Goal: Use online tool/utility: Utilize a website feature to perform a specific function

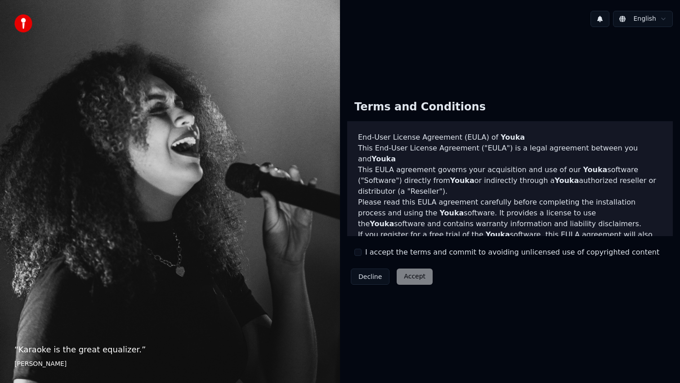
click at [363, 258] on div "Terms and Conditions End-User License Agreement ([PERSON_NAME]) of Youka This E…" at bounding box center [510, 191] width 326 height 196
click at [363, 257] on div "I accept the terms and commit to avoiding unlicensed use of copyrighted content" at bounding box center [507, 252] width 305 height 11
click at [363, 252] on div "I accept the terms and commit to avoiding unlicensed use of copyrighted content" at bounding box center [507, 252] width 305 height 11
click at [360, 252] on button "I accept the terms and commit to avoiding unlicensed use of copyrighted content" at bounding box center [358, 251] width 7 height 7
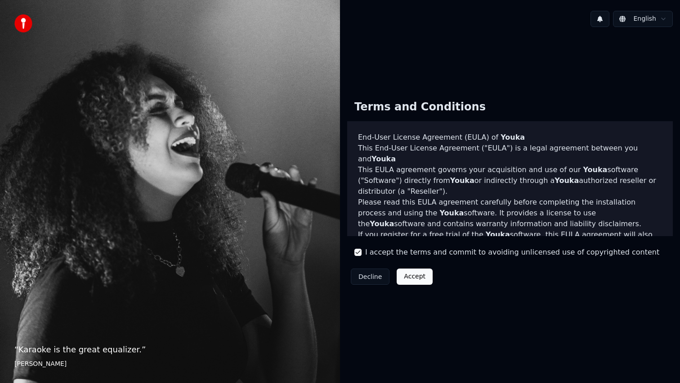
click at [422, 276] on button "Accept" at bounding box center [415, 276] width 36 height 16
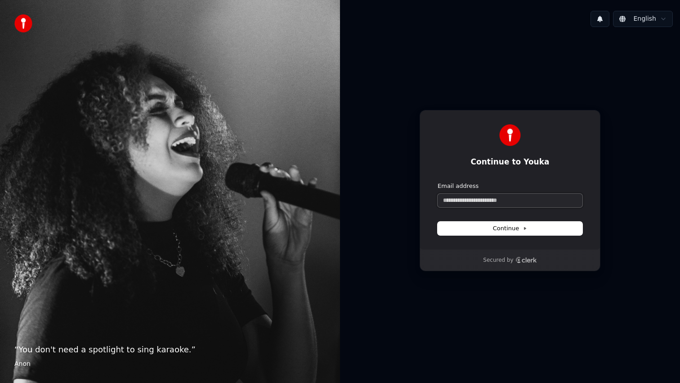
click at [462, 198] on input "Email address" at bounding box center [510, 201] width 145 height 14
click at [527, 229] on button "Continue" at bounding box center [510, 228] width 145 height 14
type input "**********"
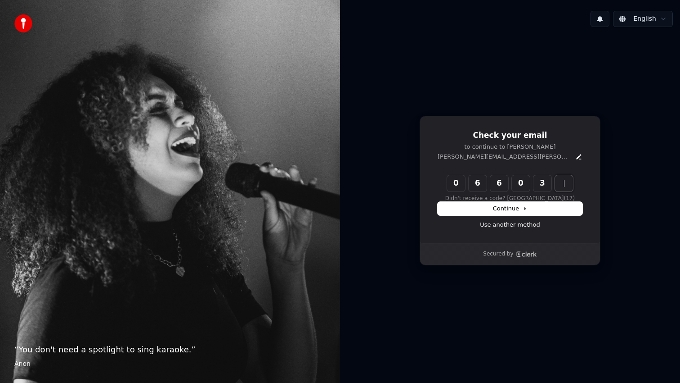
type input "******"
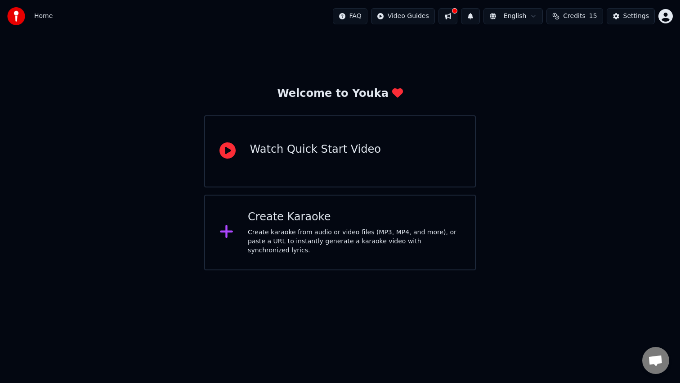
click at [345, 251] on div "Create Karaoke Create karaoke from audio or video files (MP3, MP4, and more), o…" at bounding box center [340, 232] width 272 height 76
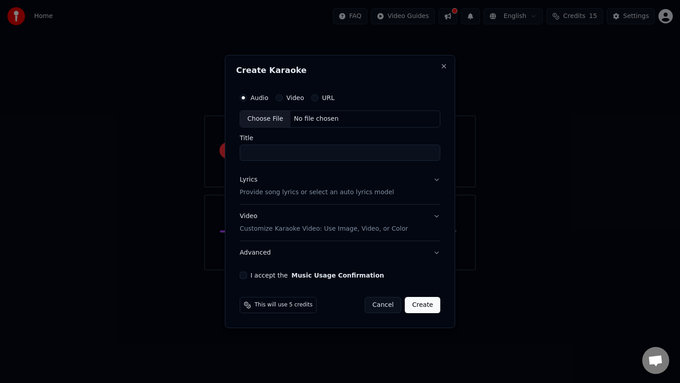
click at [449, 67] on div "Create Karaoke Audio Video URL Choose File No file chosen Title Lyrics Provide …" at bounding box center [340, 191] width 230 height 273
click at [444, 65] on button "Close" at bounding box center [444, 66] width 7 height 7
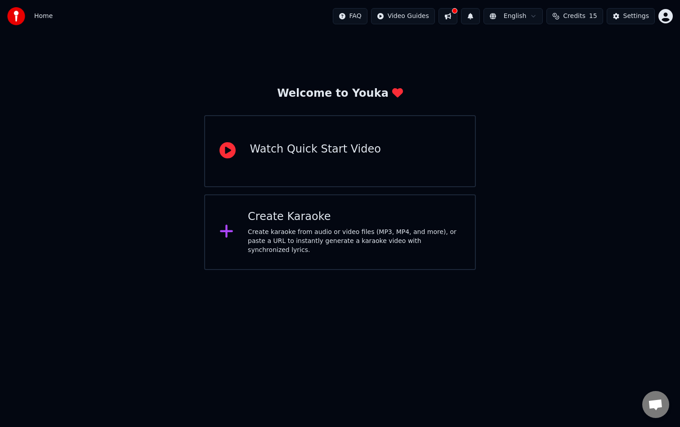
click at [666, 14] on html "Home FAQ Video Guides English Credits 15 Settings Welcome to Youka Watch Quick …" at bounding box center [340, 135] width 680 height 270
click at [641, 20] on html "Home FAQ Video Guides English Credits 15 Settings Welcome to Youka Watch Quick …" at bounding box center [340, 135] width 680 height 270
click at [630, 15] on div "Settings" at bounding box center [637, 16] width 26 height 9
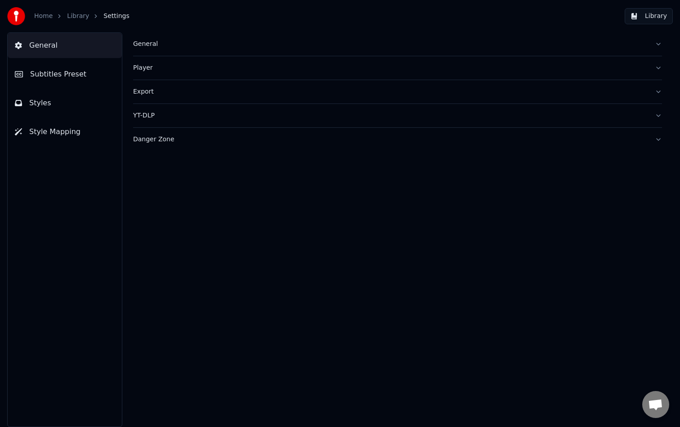
click at [45, 18] on link "Home" at bounding box center [43, 16] width 18 height 9
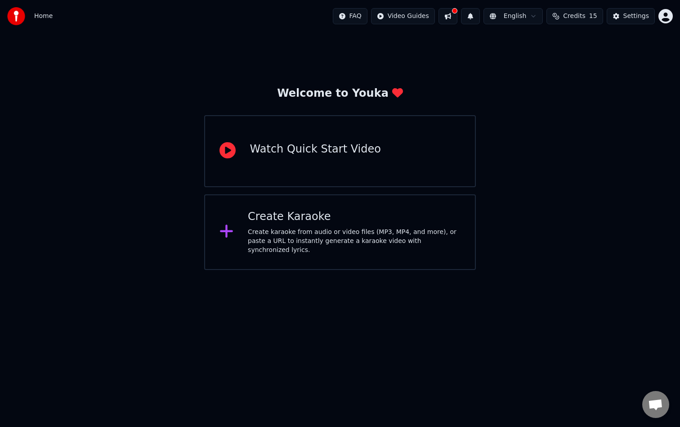
click at [668, 12] on html "Home FAQ Video Guides English Credits 15 Settings Welcome to Youka Watch Quick …" at bounding box center [340, 135] width 680 height 270
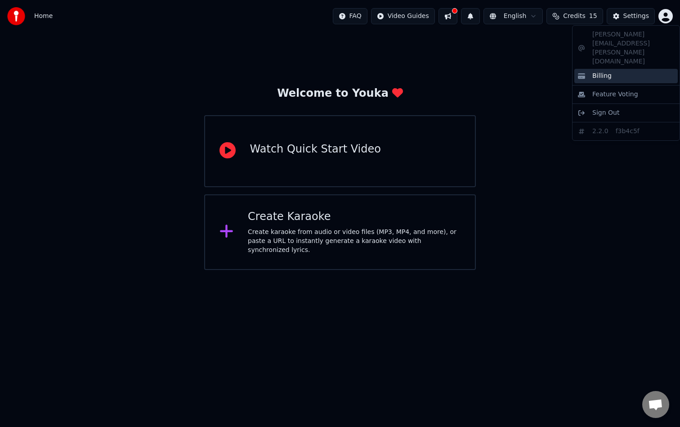
click at [594, 72] on span "Billing" at bounding box center [602, 76] width 19 height 9
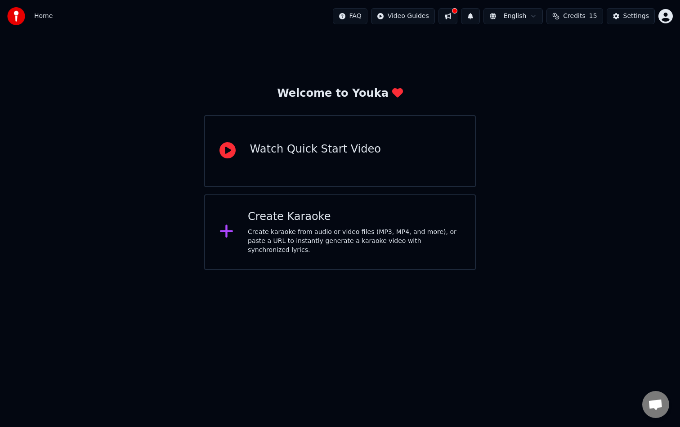
click at [577, 19] on span "Credits" at bounding box center [574, 16] width 22 height 9
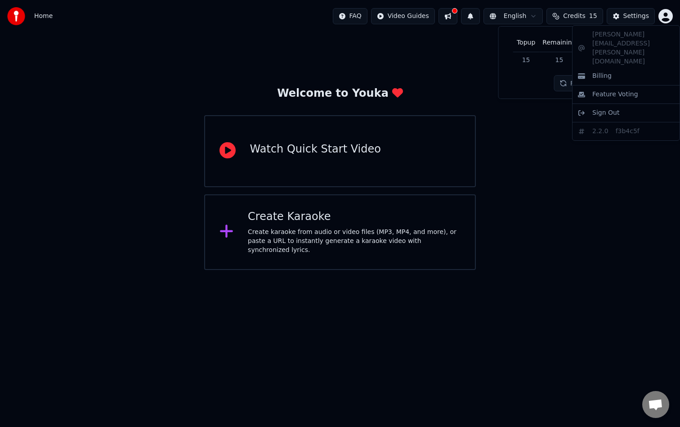
click at [670, 17] on html "Home FAQ Video Guides English Credits 15 Settings Welcome to Youka Watch Quick …" at bounding box center [340, 135] width 680 height 270
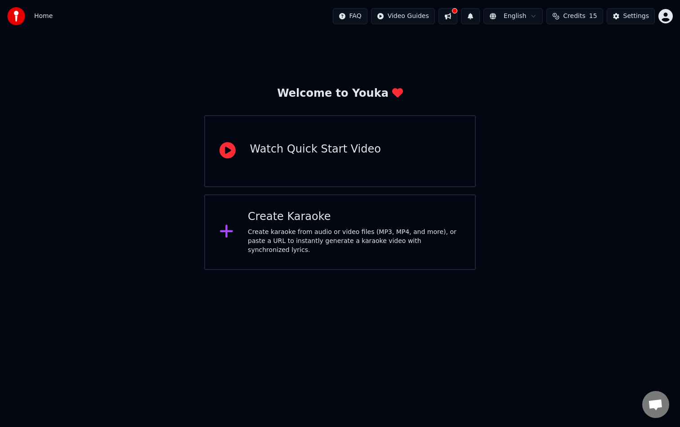
click at [303, 221] on div "Create Karaoke" at bounding box center [354, 217] width 213 height 14
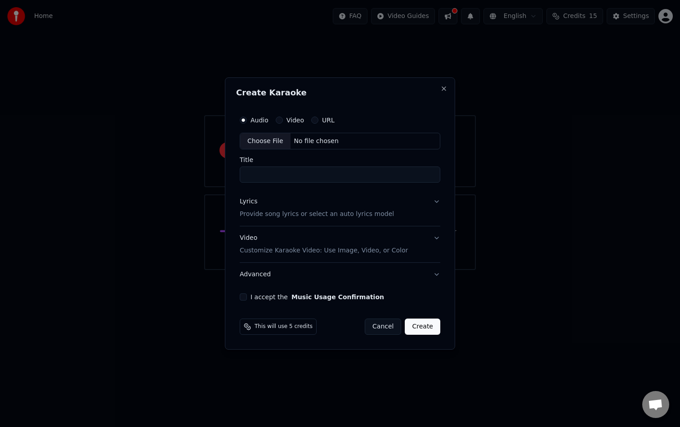
click at [281, 121] on button "Video" at bounding box center [279, 120] width 7 height 7
click at [264, 139] on div "Choose File" at bounding box center [265, 141] width 50 height 16
click at [254, 118] on label "Audio" at bounding box center [260, 120] width 18 height 6
click at [247, 118] on button "Audio" at bounding box center [243, 120] width 7 height 7
click at [275, 141] on div "Choose File" at bounding box center [265, 141] width 50 height 16
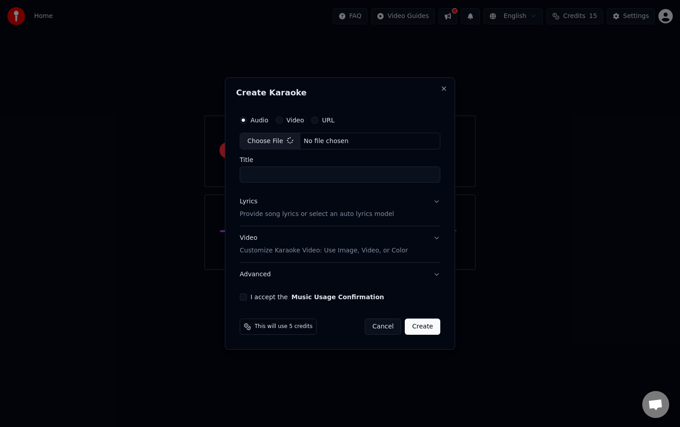
type input "**********"
click at [435, 208] on button "Lyrics Provide song lyrics or select an auto lyrics model" at bounding box center [340, 208] width 204 height 36
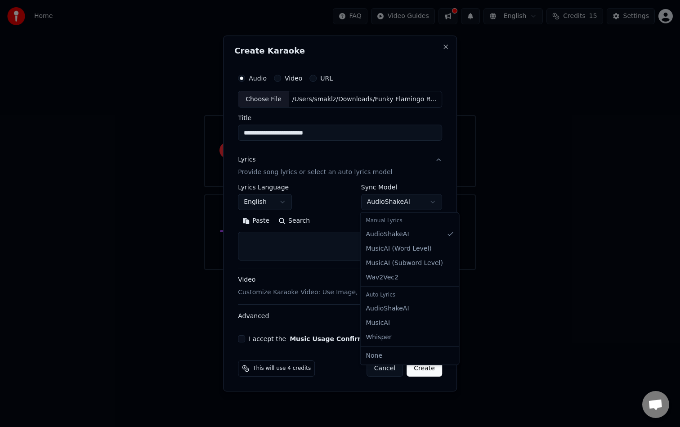
click at [376, 204] on body "**********" at bounding box center [340, 135] width 680 height 270
click at [429, 284] on button "Video Customize Karaoke Video: Use Image, Video, or Color" at bounding box center [340, 287] width 204 height 36
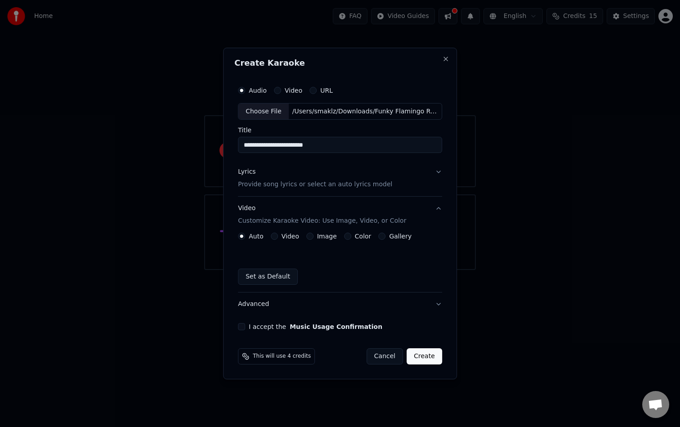
click at [274, 235] on button "Video" at bounding box center [274, 236] width 7 height 7
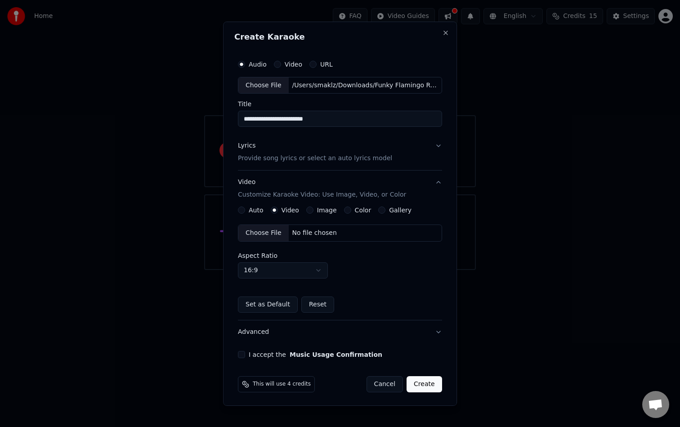
click at [243, 211] on button "Auto" at bounding box center [241, 210] width 7 height 7
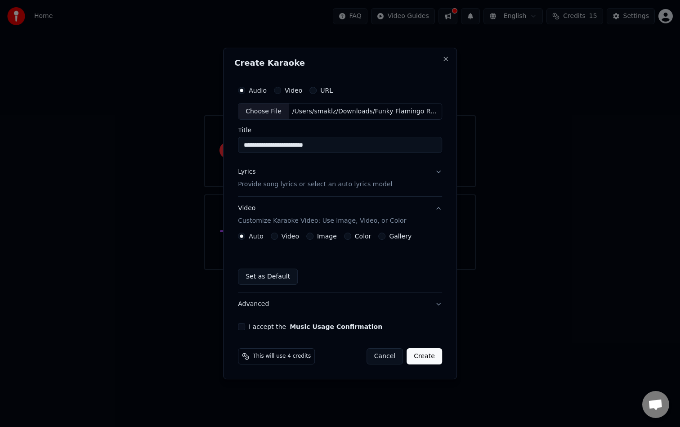
click at [245, 328] on button "I accept the Music Usage Confirmation" at bounding box center [241, 326] width 7 height 7
click at [389, 234] on label "Gallery" at bounding box center [400, 236] width 23 height 6
click at [386, 234] on button "Gallery" at bounding box center [382, 236] width 7 height 7
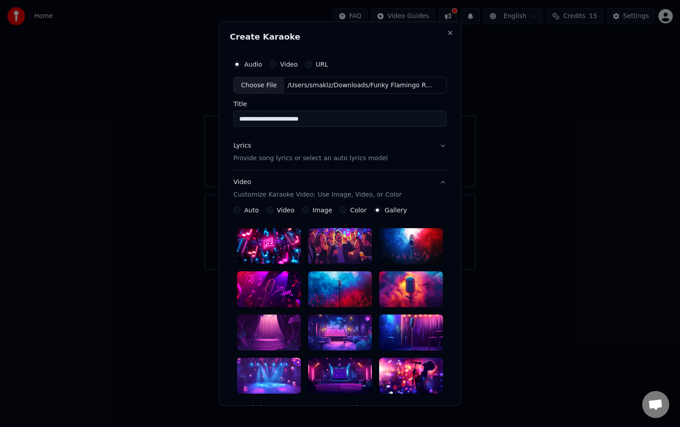
click at [347, 209] on div "Color" at bounding box center [353, 210] width 27 height 7
click at [310, 211] on div "Image" at bounding box center [317, 210] width 31 height 7
click at [306, 211] on button "Image" at bounding box center [305, 210] width 7 height 7
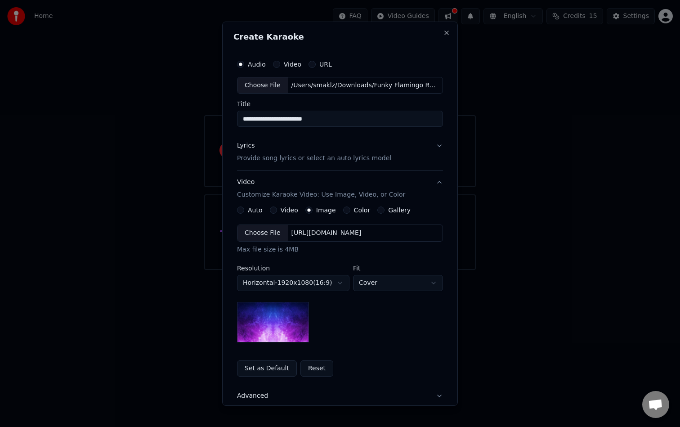
click at [380, 210] on button "Gallery" at bounding box center [381, 210] width 7 height 7
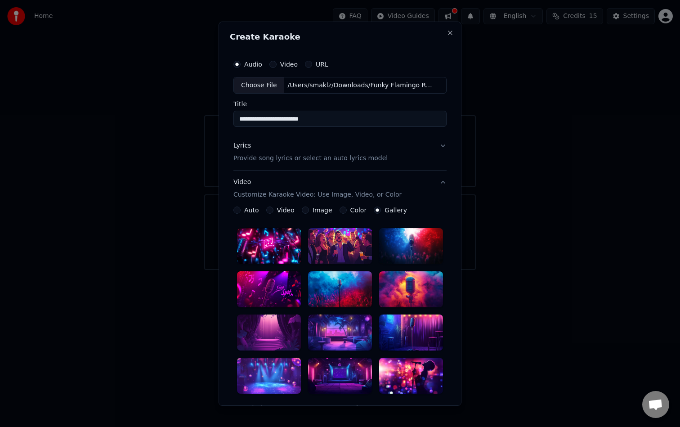
click at [342, 210] on button "Color" at bounding box center [343, 210] width 7 height 7
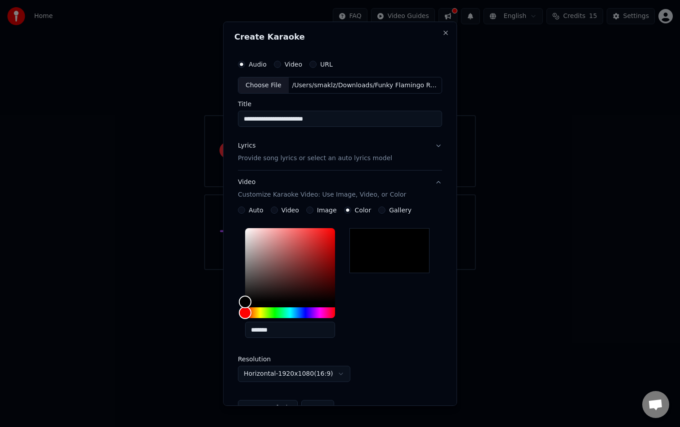
click at [245, 209] on button "Auto" at bounding box center [241, 210] width 7 height 7
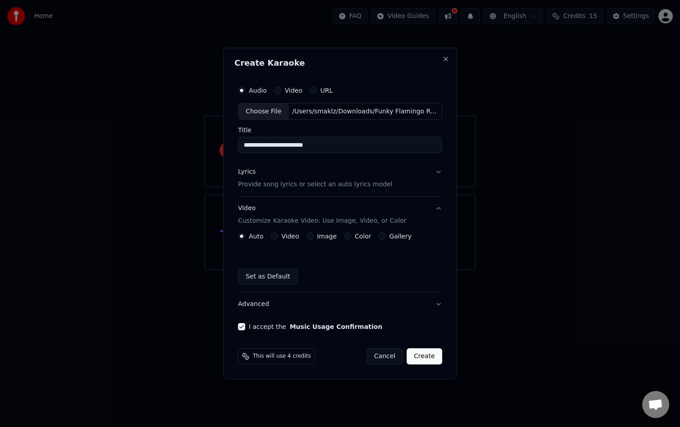
click at [282, 176] on div "Lyrics Provide song lyrics or select an auto lyrics model" at bounding box center [315, 179] width 154 height 22
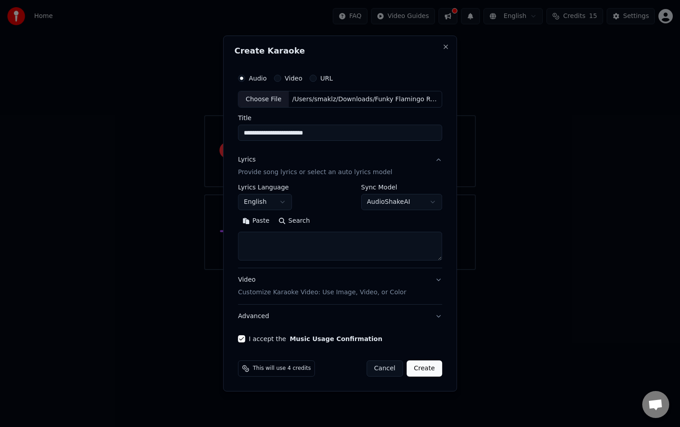
click at [282, 176] on p "Provide song lyrics or select an auto lyrics model" at bounding box center [315, 172] width 154 height 9
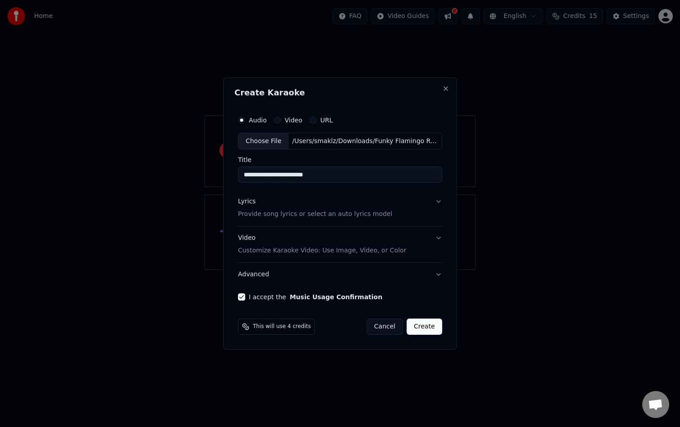
click at [370, 249] on p "Customize Karaoke Video: Use Image, Video, or Color" at bounding box center [322, 250] width 168 height 9
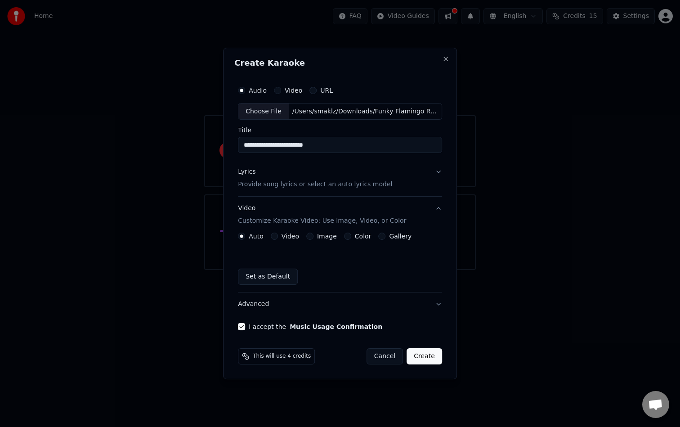
click at [320, 216] on p "Customize Karaoke Video: Use Image, Video, or Color" at bounding box center [322, 220] width 168 height 9
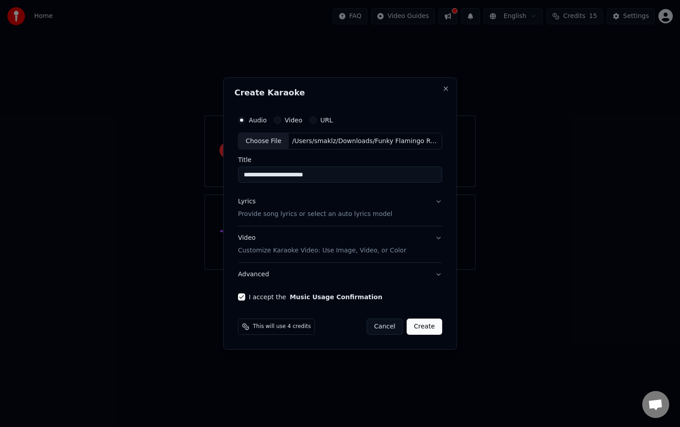
click at [429, 328] on button "Create" at bounding box center [425, 327] width 36 height 16
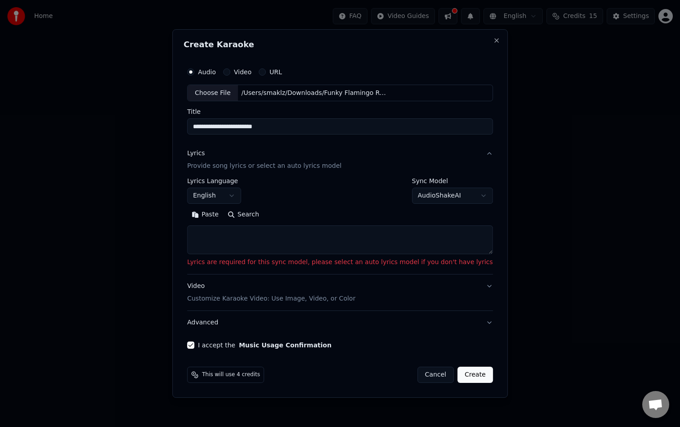
click at [422, 196] on body "**********" at bounding box center [340, 135] width 680 height 270
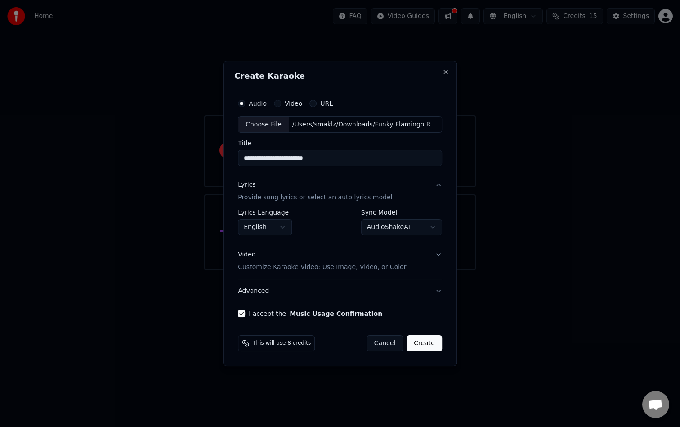
click at [399, 231] on body "**********" at bounding box center [340, 135] width 680 height 270
click at [411, 235] on body "**********" at bounding box center [340, 135] width 680 height 270
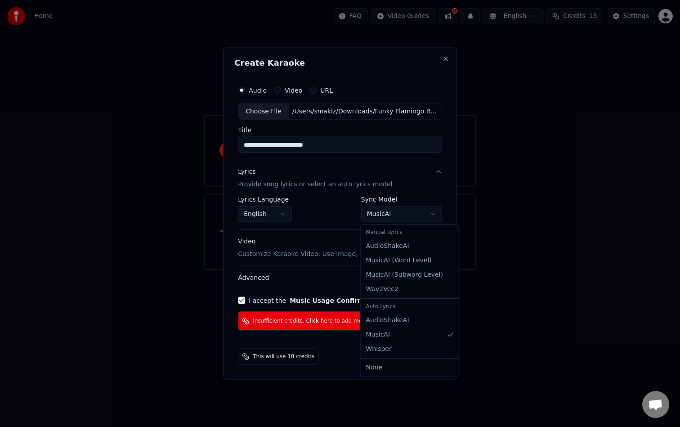
click at [410, 214] on body "**********" at bounding box center [340, 135] width 680 height 270
select select "**********"
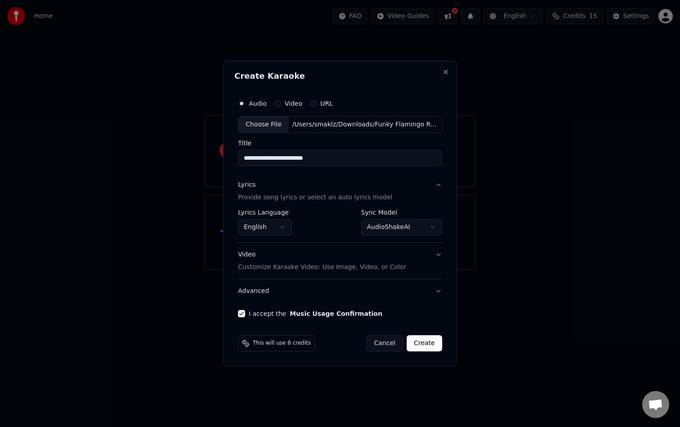
click at [431, 345] on button "Create" at bounding box center [425, 343] width 36 height 16
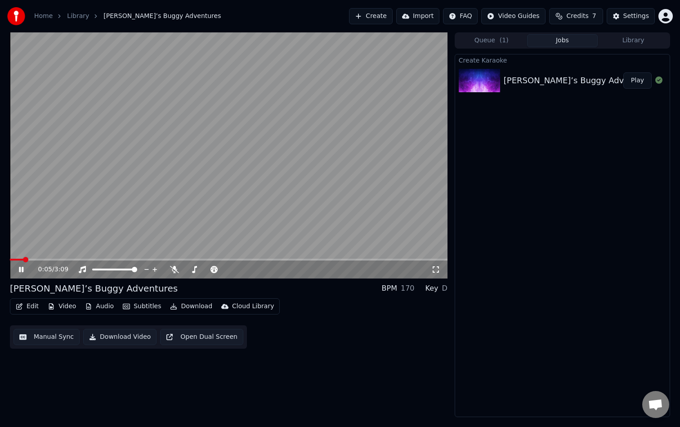
click at [331, 186] on video at bounding box center [229, 155] width 438 height 246
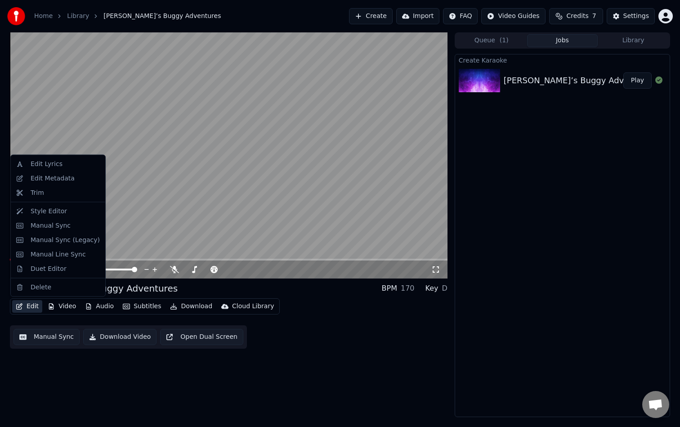
click at [28, 307] on button "Edit" at bounding box center [27, 306] width 30 height 13
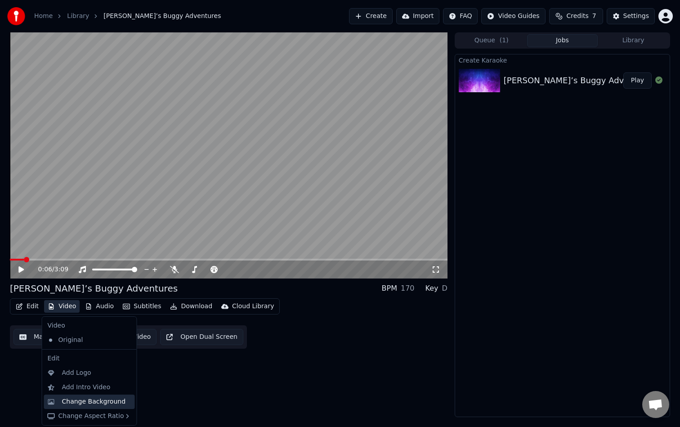
click at [88, 382] on div "Change Background" at bounding box center [94, 401] width 64 height 9
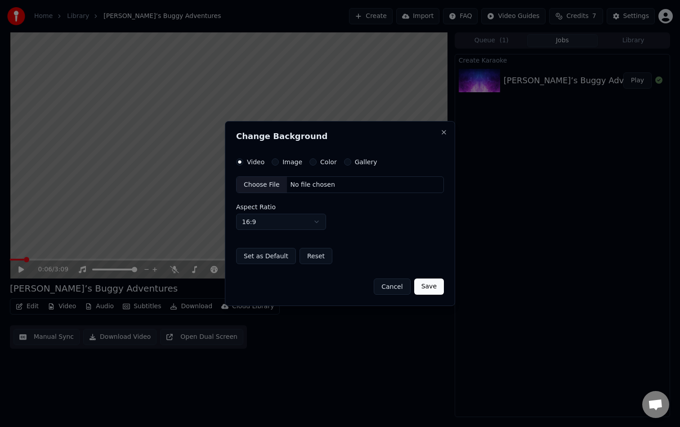
click at [285, 162] on label "Image" at bounding box center [293, 162] width 20 height 6
click at [279, 162] on button "Image" at bounding box center [275, 161] width 7 height 7
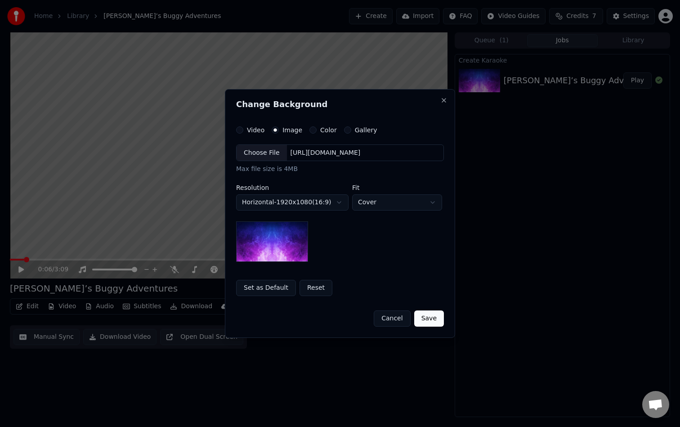
click at [314, 130] on button "Color" at bounding box center [313, 129] width 7 height 7
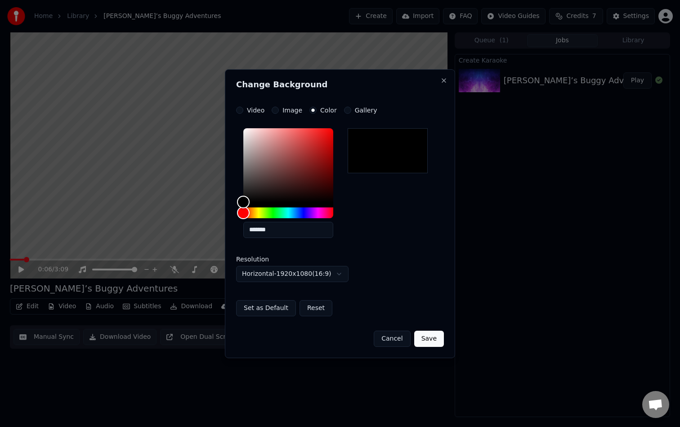
click at [359, 109] on label "Gallery" at bounding box center [366, 110] width 23 height 6
click at [352, 109] on button "Gallery" at bounding box center [347, 110] width 7 height 7
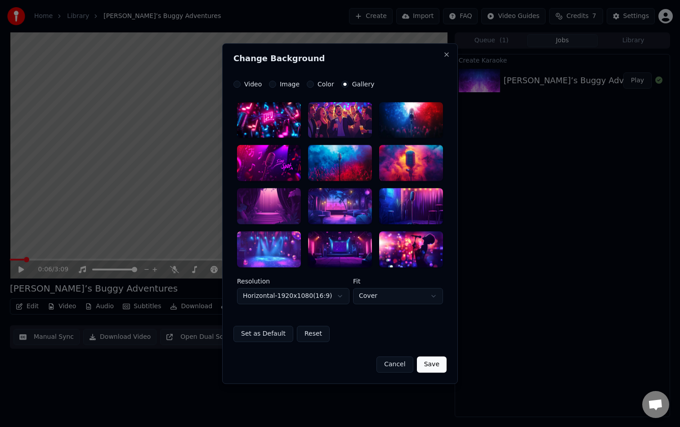
click at [385, 365] on button "Cancel" at bounding box center [395, 364] width 36 height 16
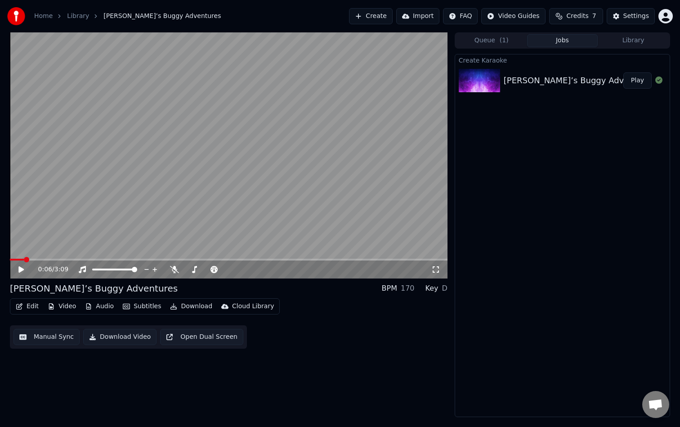
click at [32, 305] on button "Edit" at bounding box center [27, 306] width 30 height 13
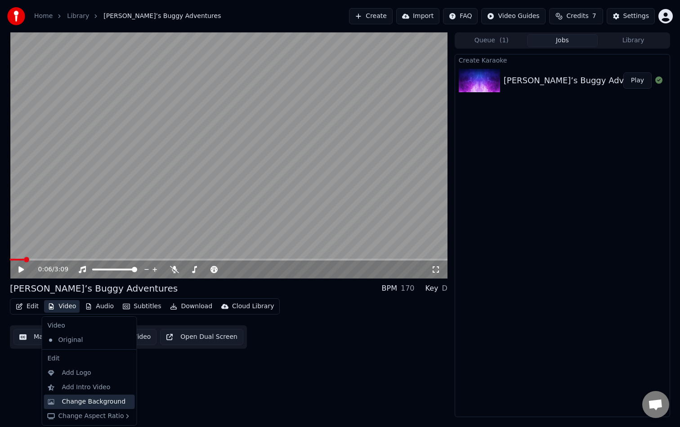
click at [86, 382] on div "Change Background" at bounding box center [94, 401] width 64 height 9
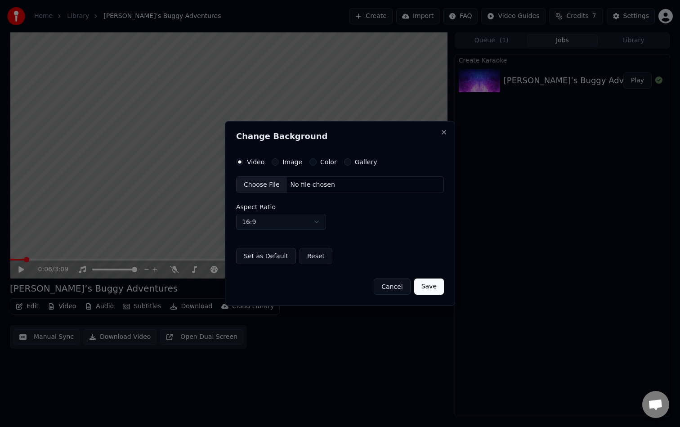
click at [285, 164] on label "Image" at bounding box center [293, 162] width 20 height 6
click at [279, 164] on button "Image" at bounding box center [275, 161] width 7 height 7
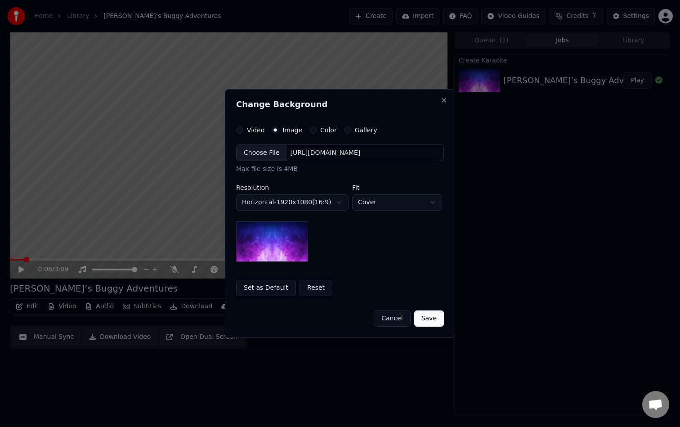
click at [271, 152] on div "Choose File" at bounding box center [262, 153] width 50 height 16
click at [435, 320] on button "Save" at bounding box center [430, 319] width 30 height 16
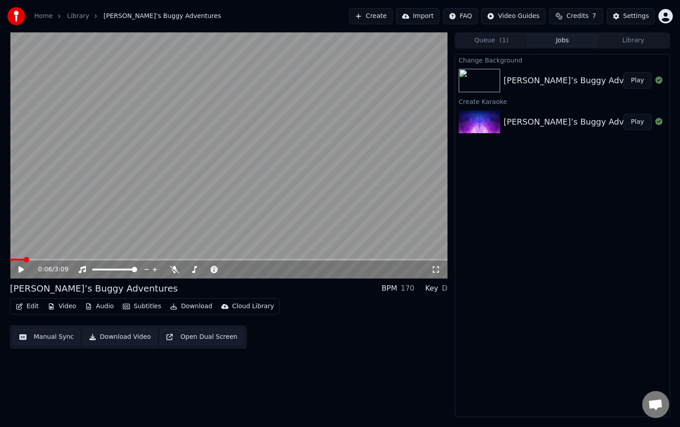
click at [518, 70] on div "[PERSON_NAME]’s Buggy Adventures Play" at bounding box center [562, 80] width 215 height 31
click at [479, 87] on img at bounding box center [479, 80] width 41 height 23
click at [634, 81] on button "Play" at bounding box center [638, 80] width 28 height 16
click at [274, 160] on video at bounding box center [229, 155] width 438 height 246
click at [178, 269] on icon at bounding box center [174, 269] width 9 height 7
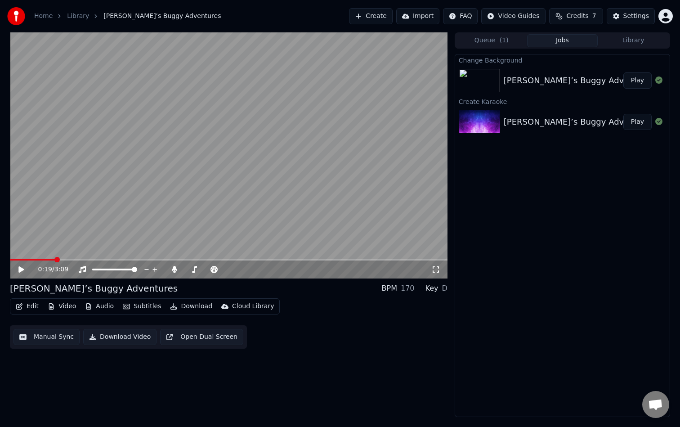
click at [299, 172] on video at bounding box center [229, 155] width 438 height 246
click at [137, 270] on span at bounding box center [114, 270] width 45 height 2
click at [10, 259] on span at bounding box center [20, 260] width 21 height 2
click at [140, 305] on button "Subtitles" at bounding box center [141, 306] width 45 height 13
click at [356, 330] on div "Edit Video Audio Subtitles Download Cloud Library Manual Sync Download Video Op…" at bounding box center [229, 323] width 438 height 50
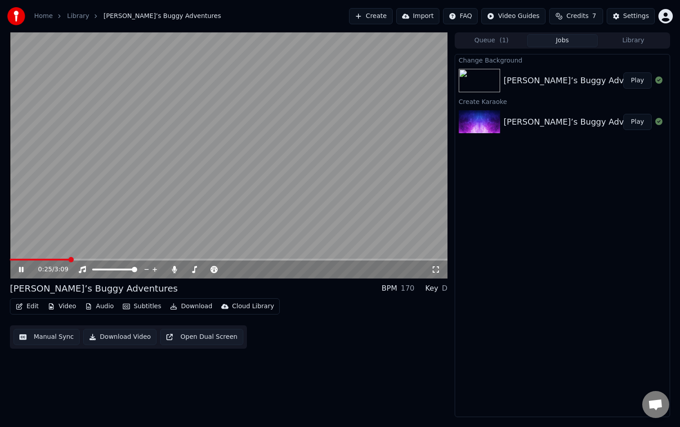
click at [20, 267] on icon at bounding box center [27, 269] width 21 height 7
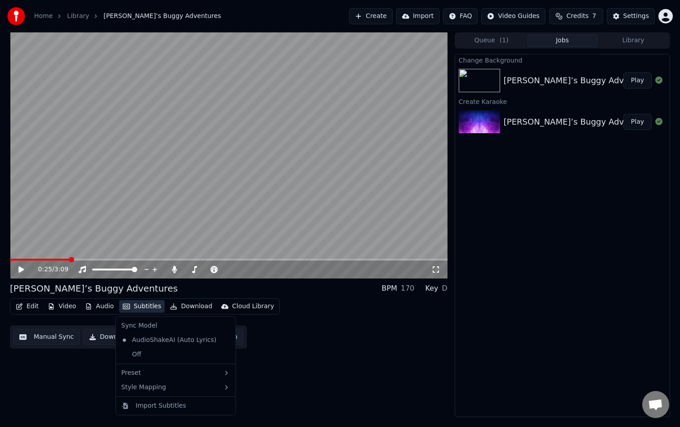
click at [139, 306] on button "Subtitles" at bounding box center [141, 306] width 45 height 13
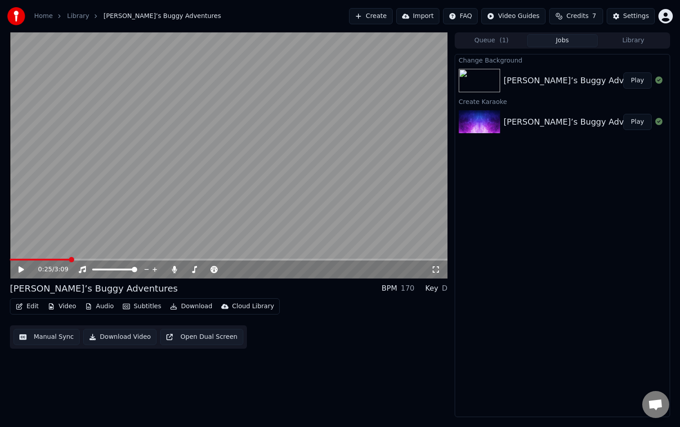
click at [370, 324] on div "Edit Video Audio Subtitles Download Cloud Library Manual Sync Download Video Op…" at bounding box center [229, 323] width 438 height 50
click at [62, 306] on button "Video" at bounding box center [62, 306] width 36 height 13
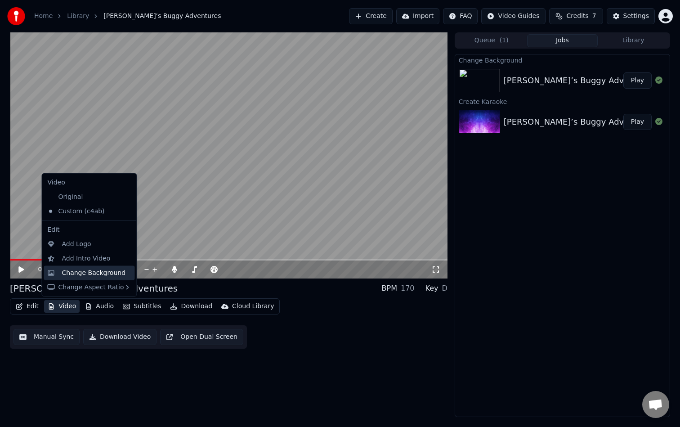
click at [82, 272] on div "Change Background" at bounding box center [94, 272] width 64 height 9
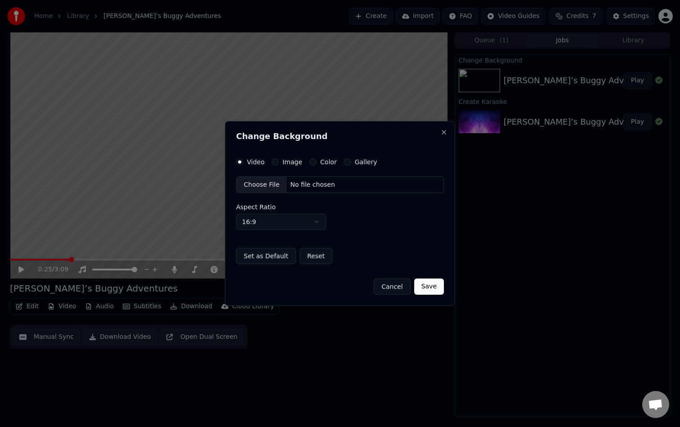
click at [272, 183] on div "Choose File" at bounding box center [262, 185] width 50 height 16
click at [288, 159] on label "Image" at bounding box center [293, 162] width 20 height 6
click at [279, 159] on button "Image" at bounding box center [275, 161] width 7 height 7
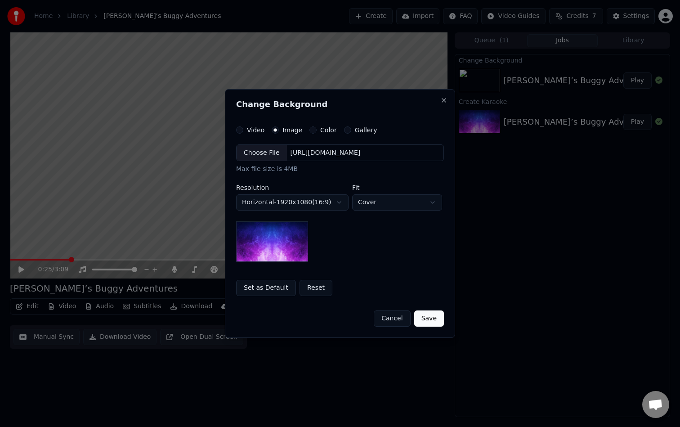
click at [269, 150] on div "Choose File" at bounding box center [262, 153] width 50 height 16
click at [429, 322] on button "Save" at bounding box center [430, 319] width 30 height 16
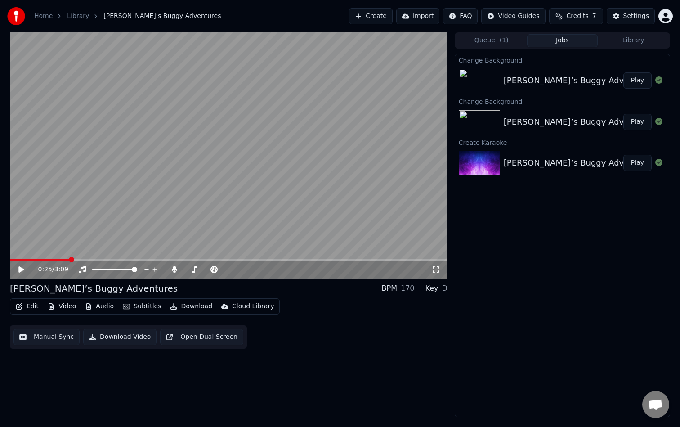
click at [631, 81] on button "Play" at bounding box center [638, 80] width 28 height 16
click at [37, 257] on video at bounding box center [229, 155] width 438 height 246
click at [36, 261] on div "0:15 / 3:09" at bounding box center [229, 270] width 438 height 18
click at [35, 260] on span at bounding box center [28, 260] width 36 height 2
click at [68, 216] on video at bounding box center [229, 155] width 438 height 246
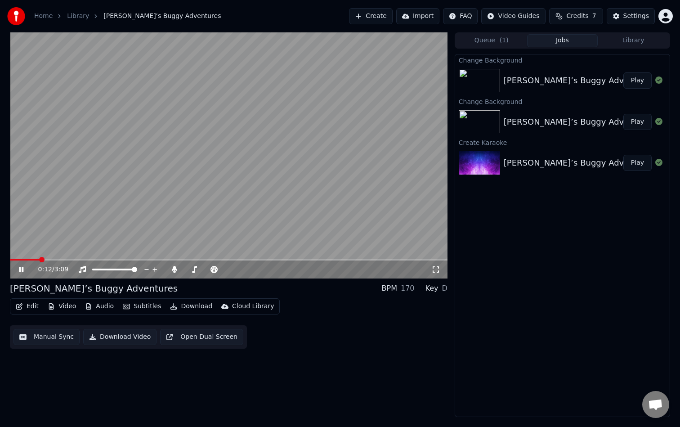
click at [28, 259] on span at bounding box center [25, 260] width 30 height 2
click at [22, 259] on span at bounding box center [17, 260] width 14 height 2
click at [104, 197] on video at bounding box center [229, 155] width 438 height 246
click at [34, 307] on button "Edit" at bounding box center [27, 306] width 30 height 13
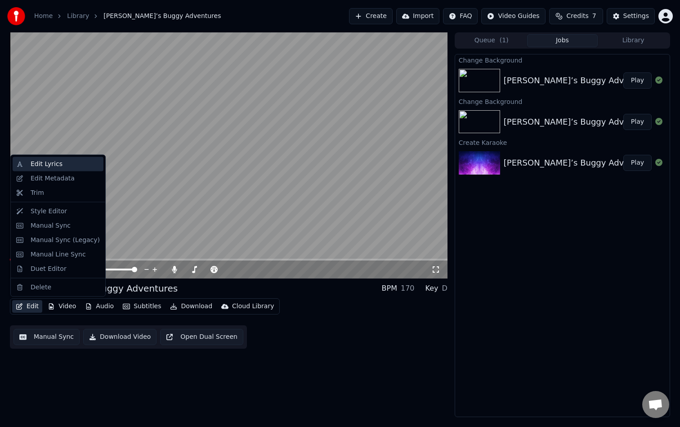
click at [76, 164] on div "Edit Lyrics" at bounding box center [65, 164] width 69 height 9
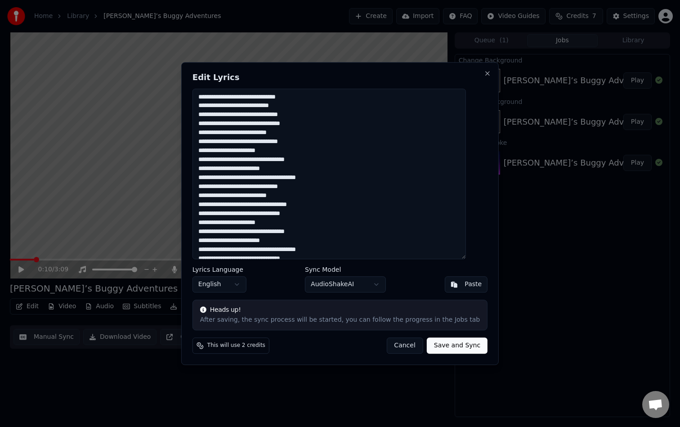
click at [311, 115] on textarea at bounding box center [330, 174] width 274 height 171
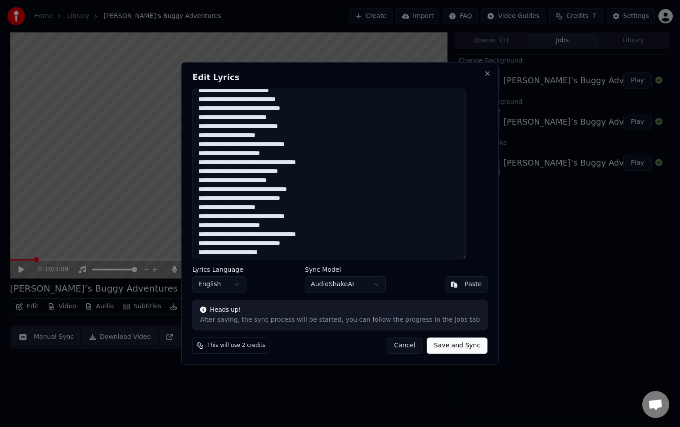
scroll to position [16, 0]
click at [391, 346] on button "Cancel" at bounding box center [405, 346] width 36 height 16
type textarea "**********"
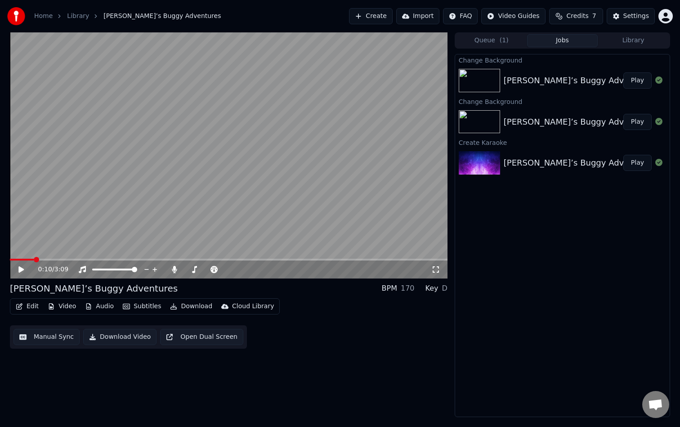
click at [251, 225] on video at bounding box center [229, 155] width 438 height 246
click at [402, 225] on video at bounding box center [229, 155] width 438 height 246
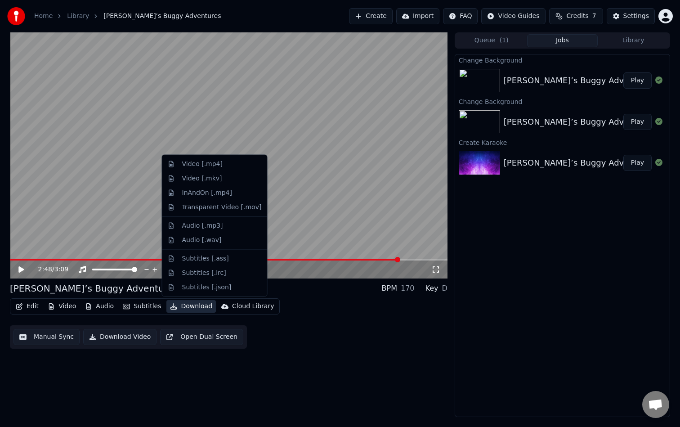
click at [195, 306] on button "Download" at bounding box center [192, 306] width 50 height 13
click at [240, 166] on div "Video [.mp4]" at bounding box center [222, 164] width 80 height 9
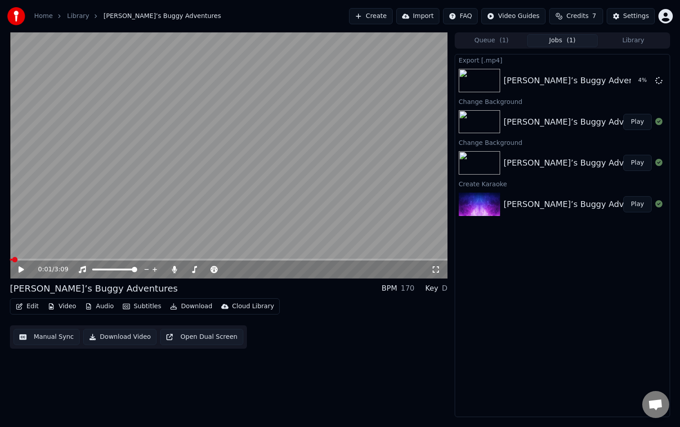
click at [12, 259] on span at bounding box center [11, 260] width 2 height 2
click at [638, 81] on button "Show" at bounding box center [636, 80] width 32 height 16
